Goal: Register for event/course

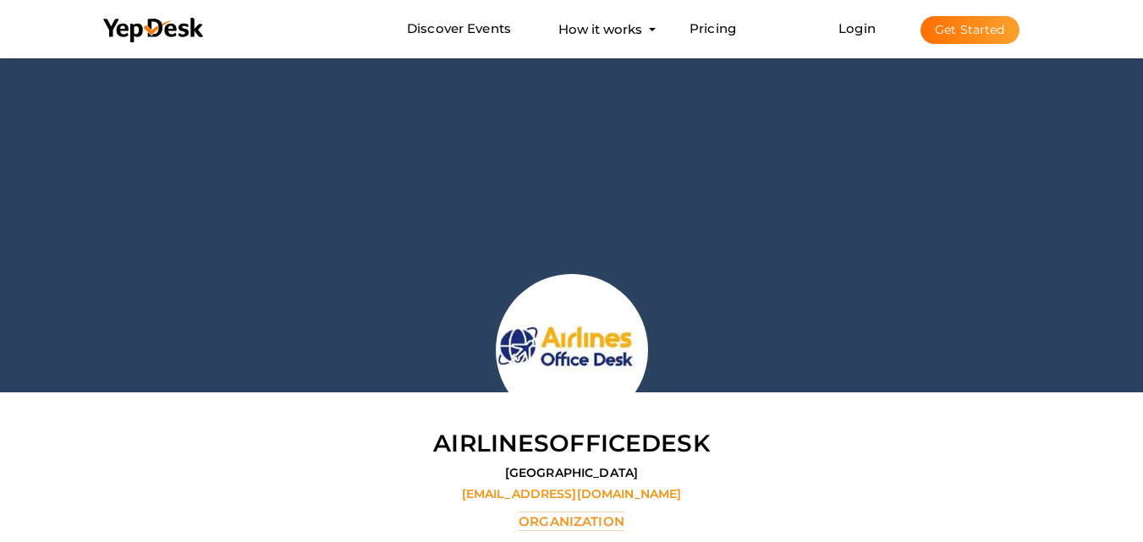
click at [961, 35] on button "Get Started" at bounding box center [969, 30] width 99 height 28
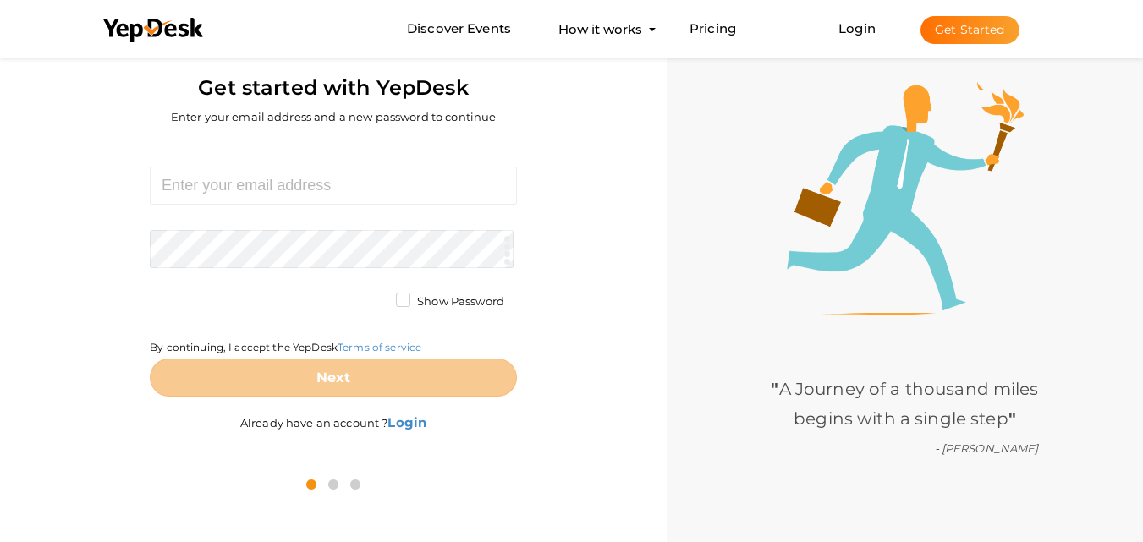
scroll to position [54, 0]
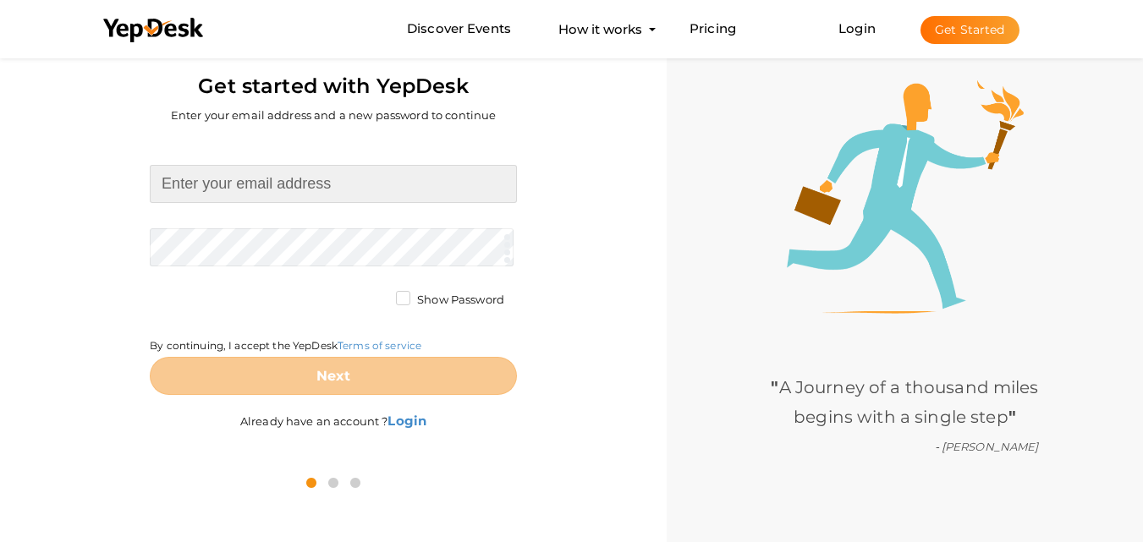
drag, startPoint x: 336, startPoint y: 191, endPoint x: 345, endPoint y: 195, distance: 9.9
click at [336, 191] on input at bounding box center [333, 184] width 367 height 38
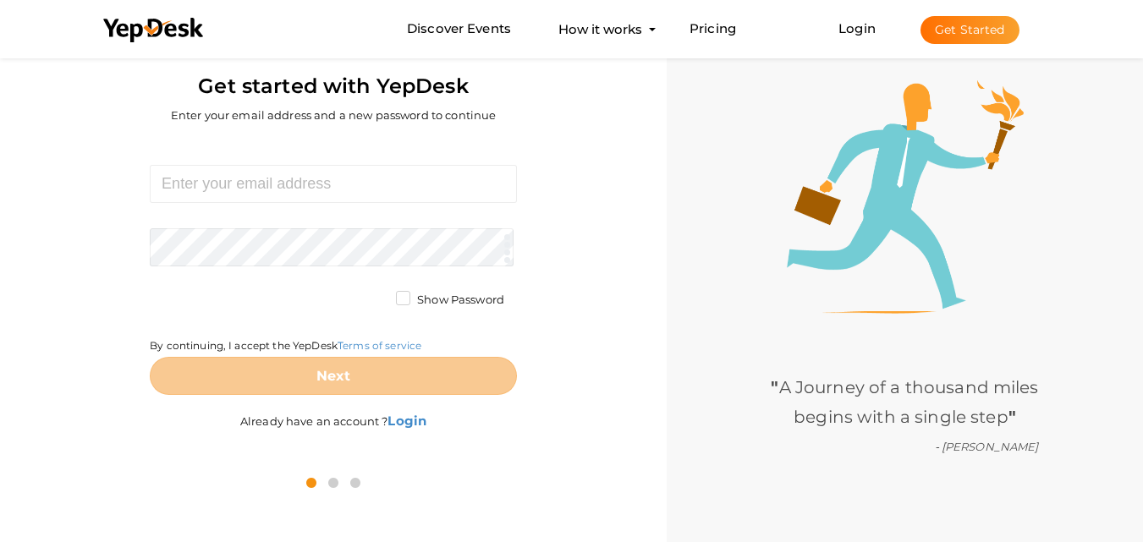
click at [667, 222] on div "" A Journey of a thousand miles begins with a single step " - Confucius" at bounding box center [904, 271] width 476 height 542
click at [328, 483] on icon at bounding box center [333, 483] width 19 height 20
click at [354, 485] on icon at bounding box center [355, 483] width 19 height 20
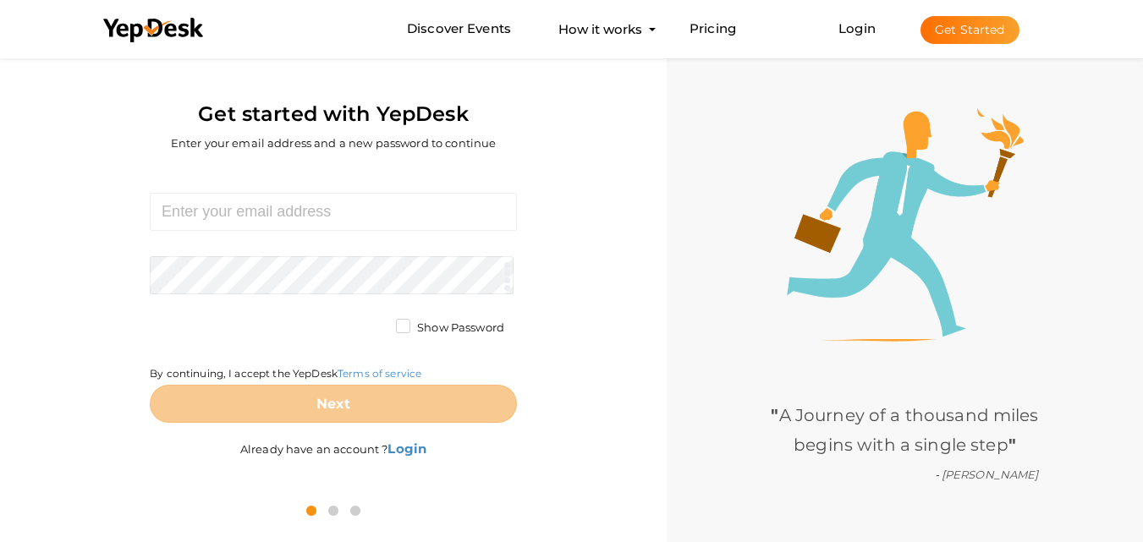
scroll to position [0, 0]
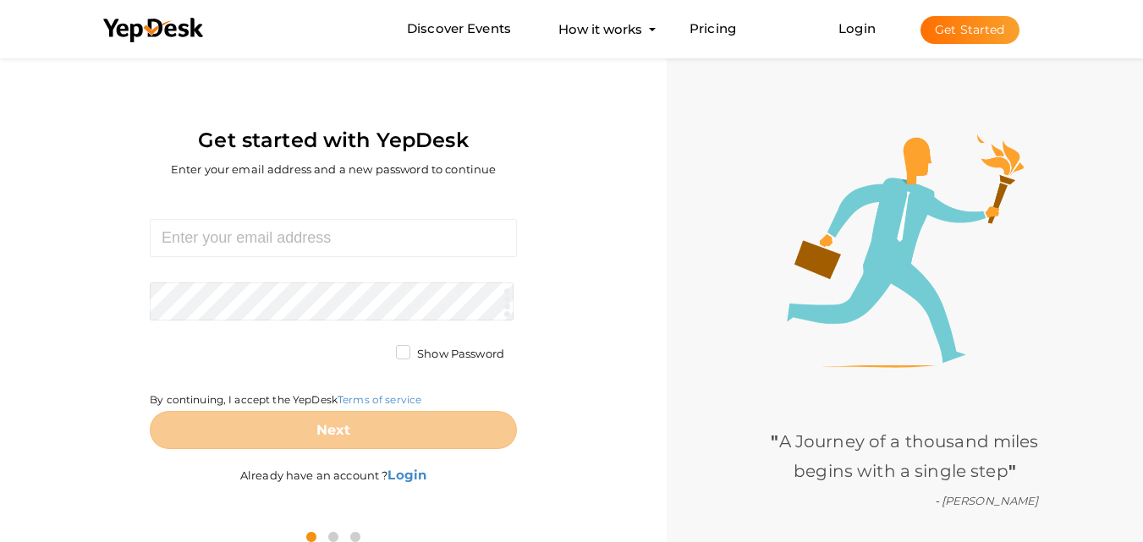
click at [989, 36] on button "Get Started" at bounding box center [969, 30] width 99 height 28
